Goal: Information Seeking & Learning: Learn about a topic

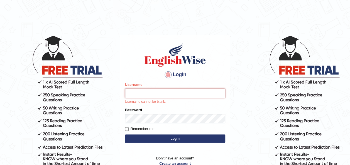
paste input "josephejemole_parramatta"
type input "josephejemole_parramatta"
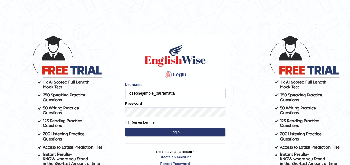
click at [177, 131] on button "Login" at bounding box center [175, 132] width 100 height 8
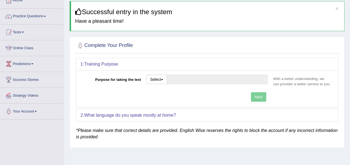
scroll to position [34, 0]
click at [187, 78] on input "Purpose for taking the test" at bounding box center [216, 79] width 101 height 9
click at [162, 80] on button "Select" at bounding box center [156, 79] width 20 height 9
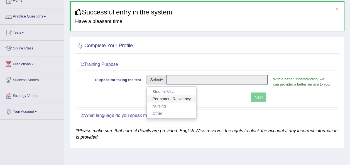
click at [169, 98] on link "Permanent Residency" at bounding box center [172, 98] width 50 height 7
type input "Permanent Residency"
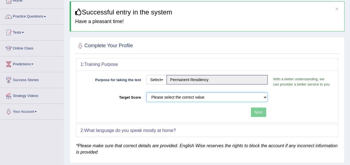
click at [166, 94] on select "Please select the correct value 50 (6 bands) 58 (6.5 bands) 65 (7 bands) 79 (8 …" at bounding box center [206, 97] width 121 height 9
select select "79"
click at [146, 93] on select "Please select the correct value 50 (6 bands) 58 (6.5 bands) 65 (7 bands) 79 (8 …" at bounding box center [206, 97] width 121 height 9
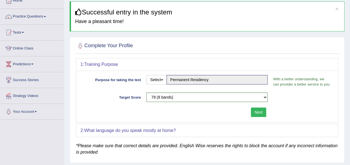
click at [258, 110] on button "Next" at bounding box center [258, 112] width 15 height 9
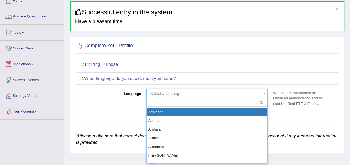
click at [177, 92] on span "Select a language ..." at bounding box center [168, 94] width 36 height 4
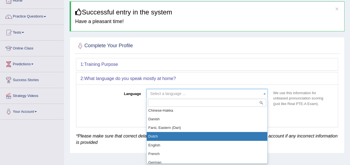
scroll to position [179, 0]
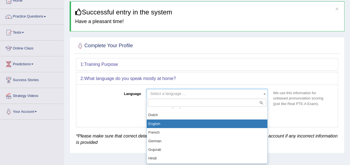
select select "English"
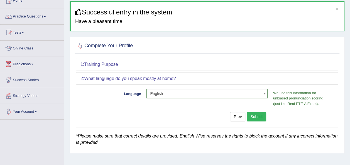
click at [256, 119] on button "Submit" at bounding box center [255, 116] width 19 height 9
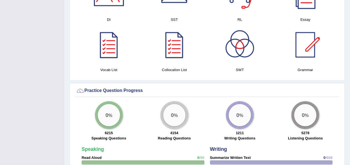
scroll to position [346, 0]
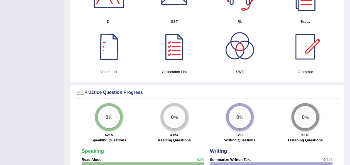
click at [105, 43] on div at bounding box center [108, 46] width 39 height 39
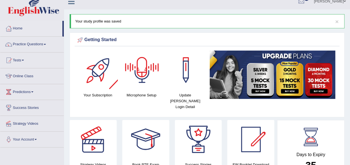
scroll to position [0, 0]
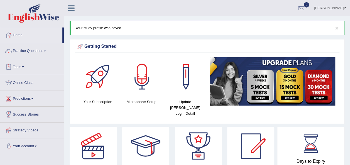
click at [23, 50] on link "Practice Questions" at bounding box center [31, 50] width 63 height 14
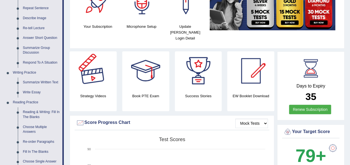
scroll to position [76, 0]
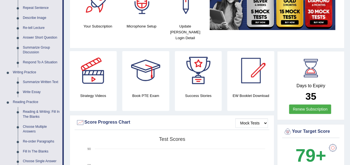
click at [88, 78] on div at bounding box center [92, 70] width 39 height 39
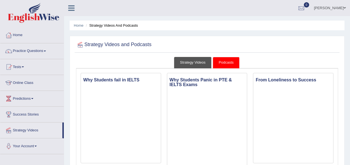
click at [192, 63] on link "Strategy Videos" at bounding box center [192, 62] width 37 height 11
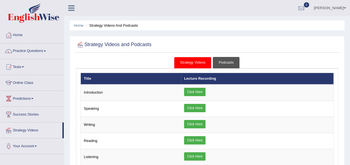
click at [229, 63] on link "Podcasts" at bounding box center [226, 62] width 26 height 11
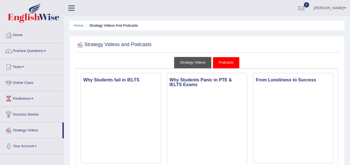
click at [187, 65] on link "Strategy Videos" at bounding box center [192, 62] width 37 height 11
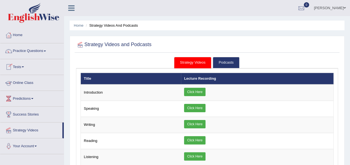
click at [30, 83] on link "Online Class" at bounding box center [31, 82] width 63 height 14
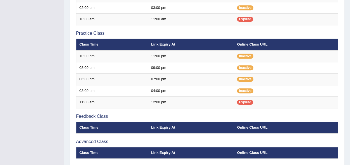
scroll to position [214, 0]
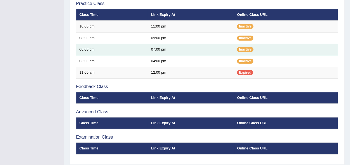
scroll to position [214, 0]
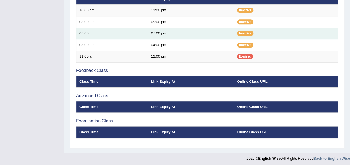
drag, startPoint x: 0, startPoint y: 0, endPoint x: 216, endPoint y: 36, distance: 219.4
click at [216, 36] on td "07:00 pm" at bounding box center [191, 34] width 86 height 12
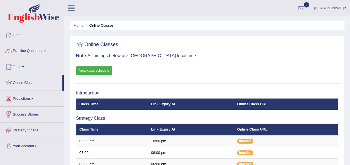
click at [99, 70] on link "View class schedule" at bounding box center [94, 70] width 36 height 8
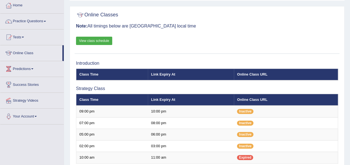
scroll to position [29, 0]
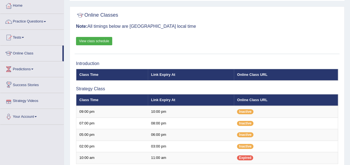
click at [36, 98] on link "Strategy Videos" at bounding box center [31, 100] width 63 height 14
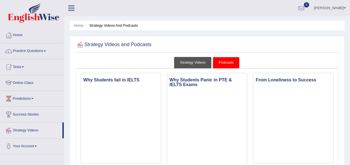
click at [196, 60] on link "Strategy Videos" at bounding box center [192, 62] width 37 height 11
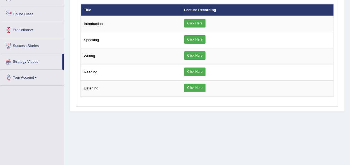
scroll to position [75, 0]
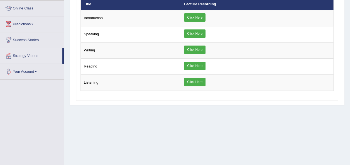
click at [30, 69] on link "Your Account" at bounding box center [31, 71] width 63 height 14
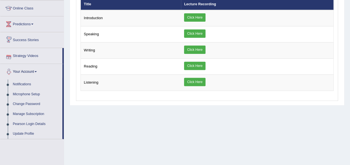
click at [23, 39] on link "Success Stories" at bounding box center [31, 39] width 63 height 14
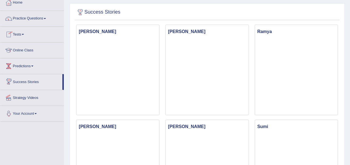
scroll to position [33, 0]
click at [24, 64] on link "Predictions" at bounding box center [31, 65] width 63 height 14
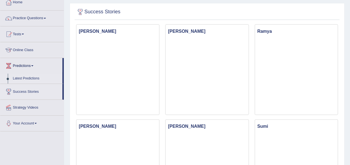
click at [27, 77] on link "Latest Predictions" at bounding box center [36, 79] width 52 height 10
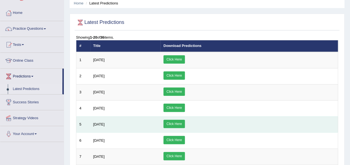
scroll to position [21, 0]
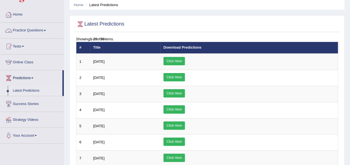
click at [18, 17] on link "Home" at bounding box center [31, 14] width 63 height 14
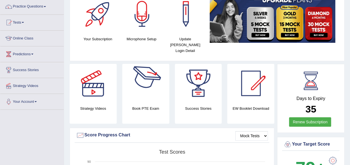
scroll to position [45, 0]
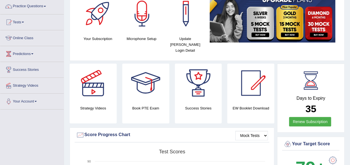
click at [145, 98] on div "Book PTE Exam" at bounding box center [145, 94] width 47 height 60
click at [146, 80] on div at bounding box center [145, 83] width 39 height 39
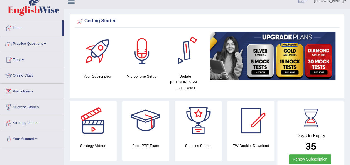
scroll to position [6, 0]
